Goal: Navigation & Orientation: Go to known website

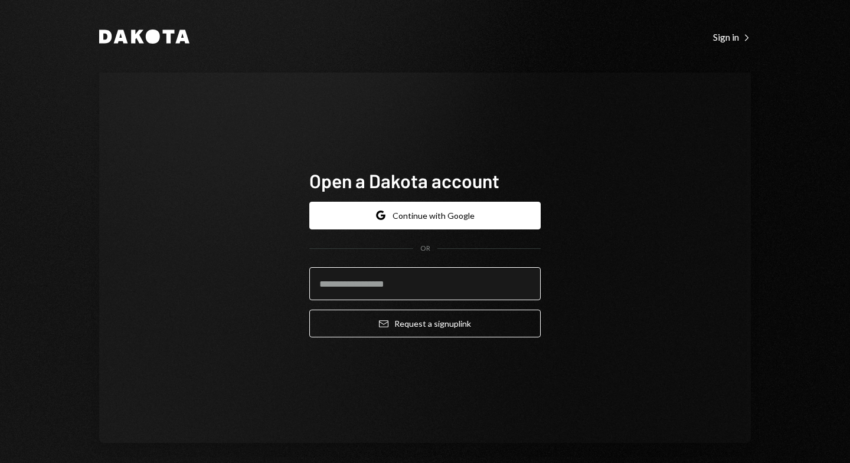
click at [347, 291] on input "email" at bounding box center [424, 283] width 231 height 33
click at [850, 190] on div "Dakota Sign in Right Caret Open a Dakota account Google Continue with Google OR…" at bounding box center [425, 231] width 850 height 463
click at [725, 31] on div "Sign in Right Caret" at bounding box center [732, 37] width 38 height 12
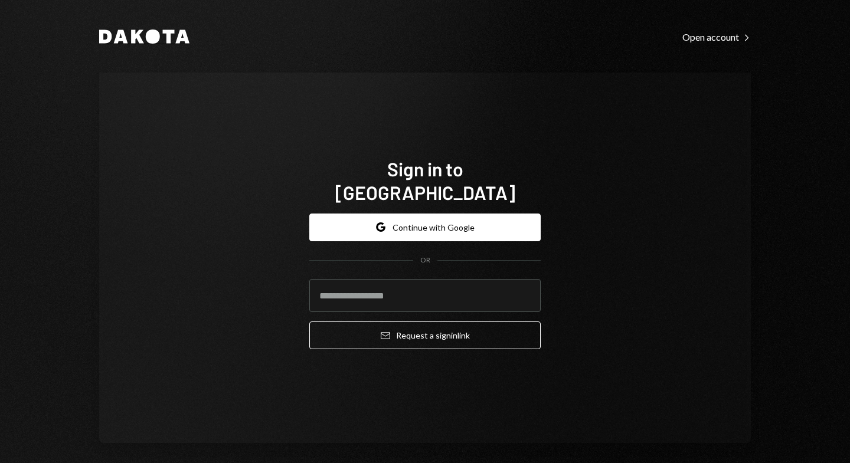
click at [138, 37] on icon "Dakota" at bounding box center [144, 37] width 90 height 14
